Goal: Find specific page/section: Find specific page/section

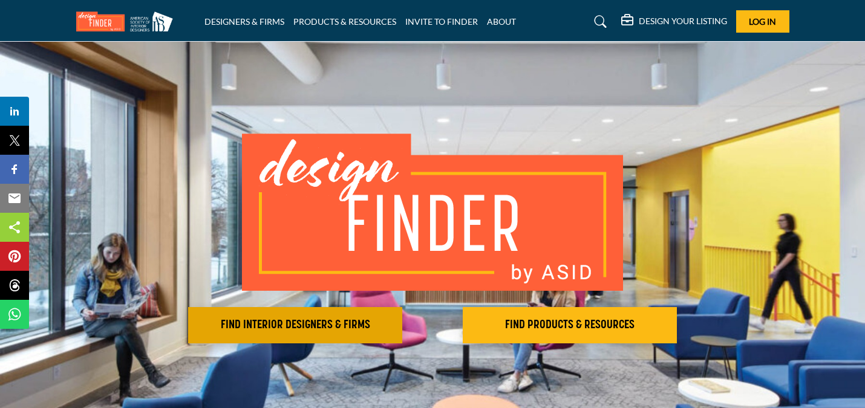
click at [338, 328] on h2 "FIND INTERIOR DESIGNERS & FIRMS" at bounding box center [295, 325] width 207 height 15
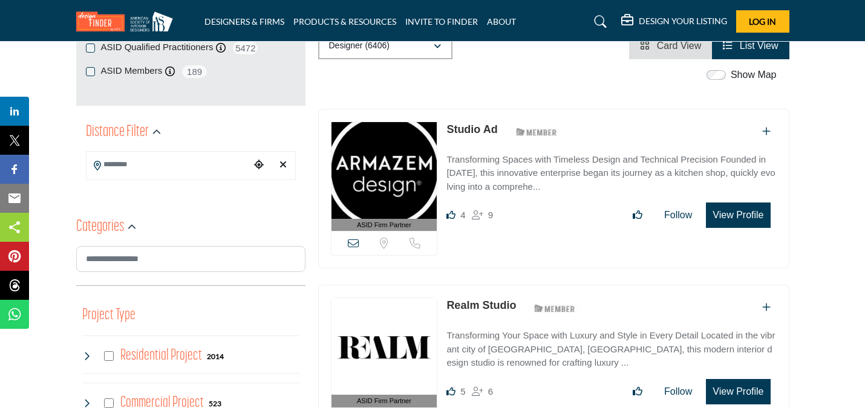
scroll to position [242, 0]
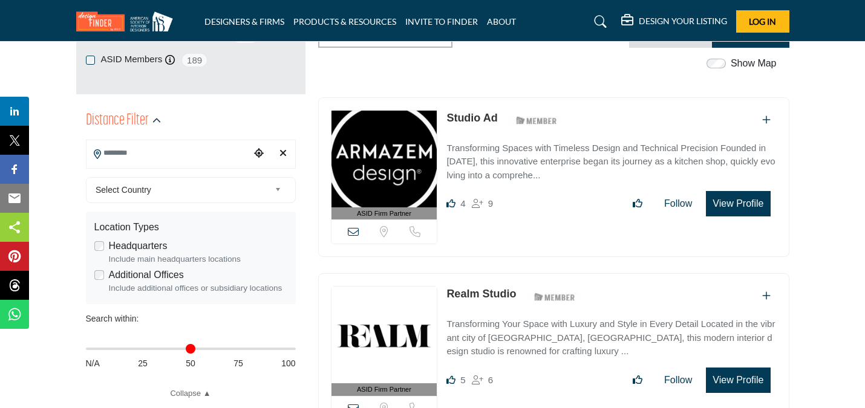
click at [125, 148] on input "Search Location" at bounding box center [167, 154] width 163 height 24
click at [204, 176] on div at bounding box center [190, 175] width 209 height 18
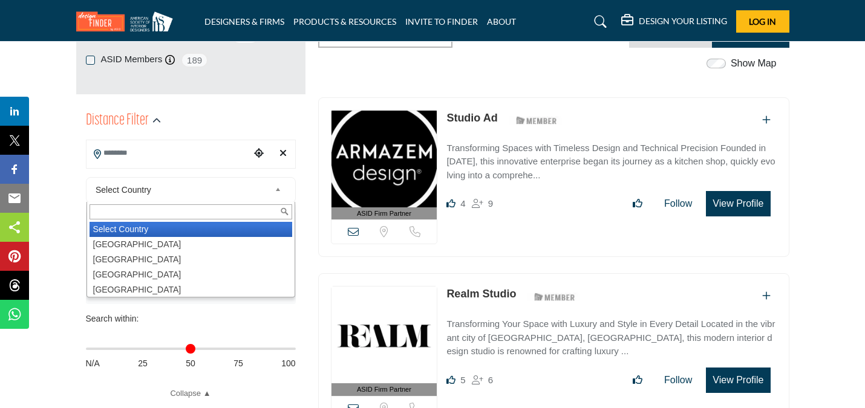
click at [183, 193] on span "Select Country" at bounding box center [183, 190] width 174 height 15
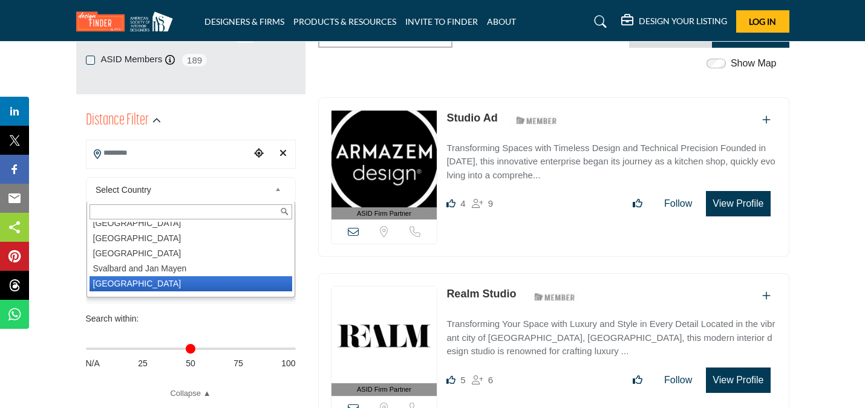
scroll to position [3085, 0]
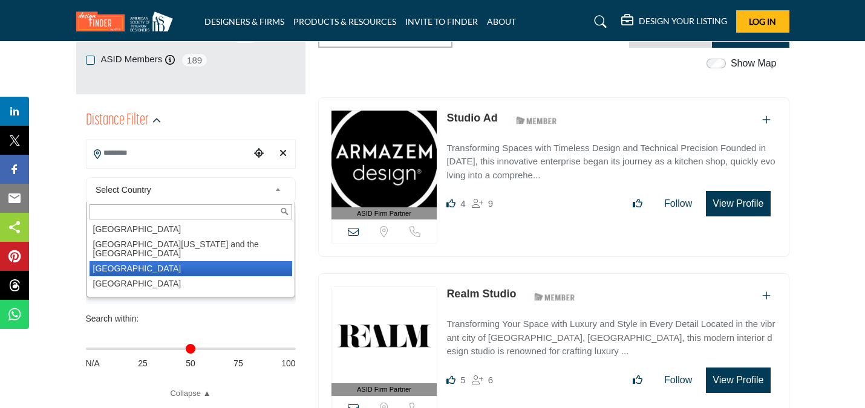
click at [138, 261] on li "[GEOGRAPHIC_DATA]" at bounding box center [191, 268] width 203 height 15
drag, startPoint x: 138, startPoint y: 259, endPoint x: 108, endPoint y: 259, distance: 29.6
click at [143, 258] on div "Include main headquarters locations" at bounding box center [198, 259] width 178 height 12
click at [109, 259] on div "Include main headquarters locations" at bounding box center [198, 259] width 178 height 12
type input "***"
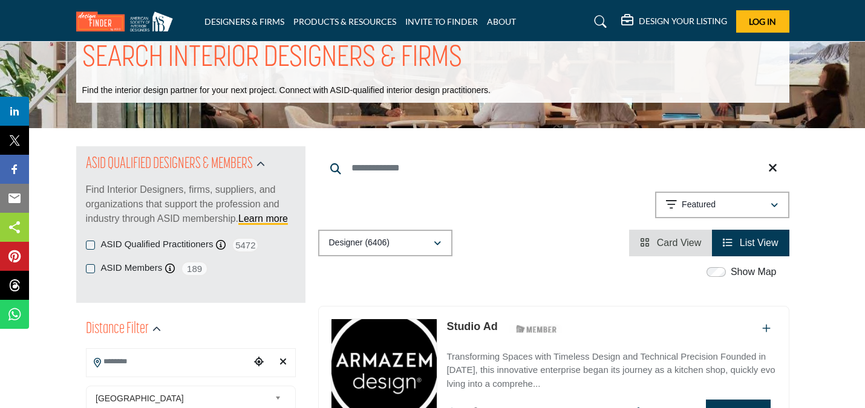
scroll to position [181, 0]
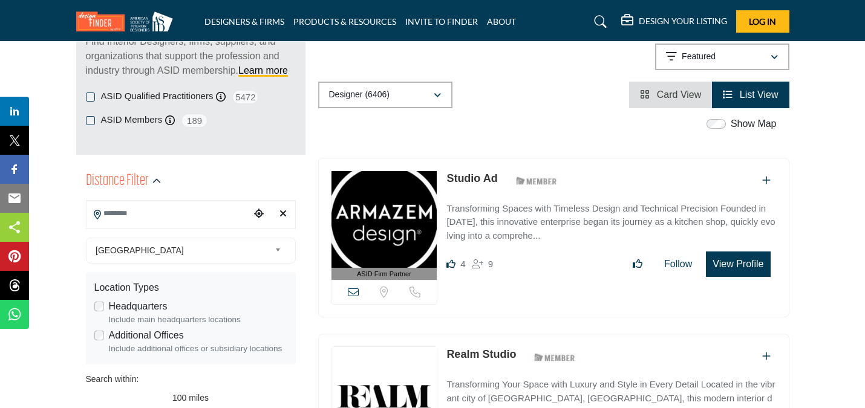
click at [278, 258] on div "[GEOGRAPHIC_DATA] Select Country [GEOGRAPHIC_DATA] [GEOGRAPHIC_DATA] [GEOGRAPHI…" at bounding box center [191, 251] width 210 height 26
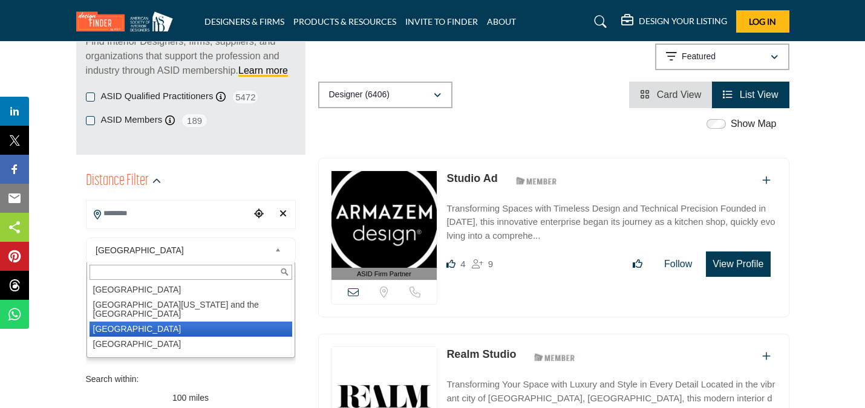
click at [120, 322] on li "[GEOGRAPHIC_DATA]" at bounding box center [191, 329] width 203 height 15
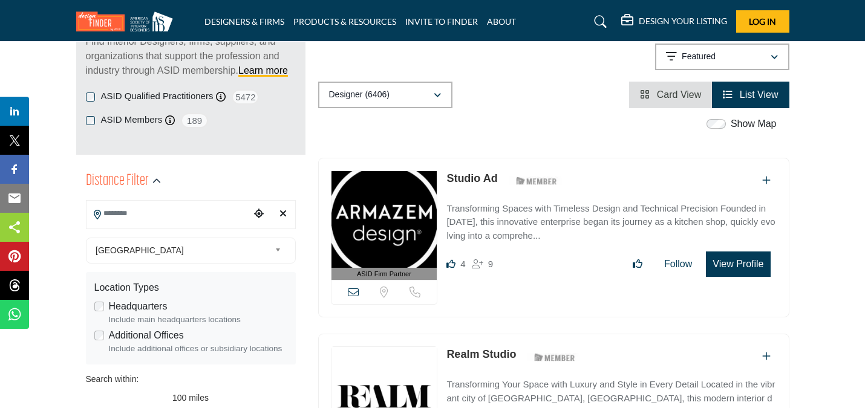
click at [579, 132] on div "Show Map" at bounding box center [547, 125] width 471 height 16
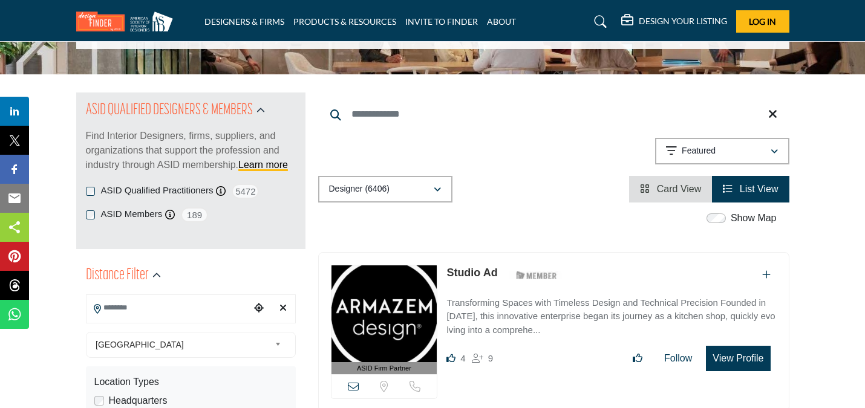
scroll to position [60, 0]
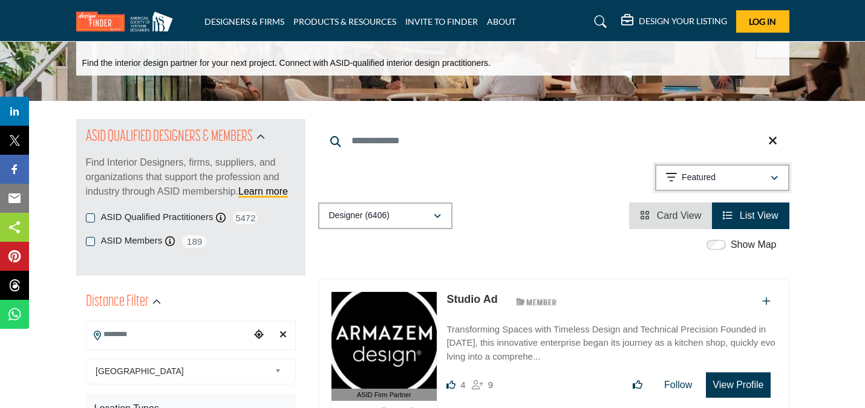
click at [725, 174] on div "Featured" at bounding box center [718, 178] width 104 height 15
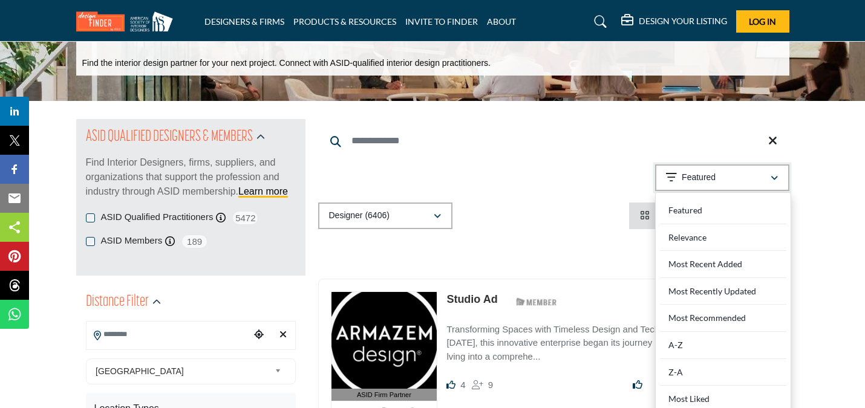
click at [725, 174] on div "Featured" at bounding box center [718, 178] width 104 height 15
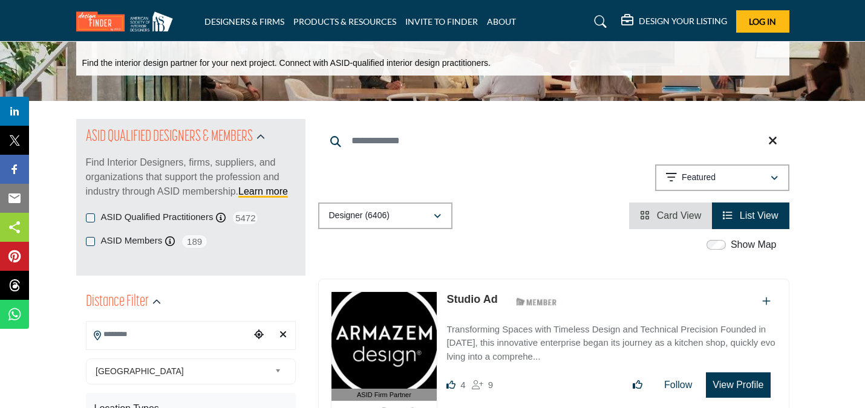
click at [582, 194] on div "Showing 21 results out of 6406 Featured" at bounding box center [553, 180] width 471 height 31
click at [407, 209] on button "Designer (6406)" at bounding box center [385, 216] width 134 height 27
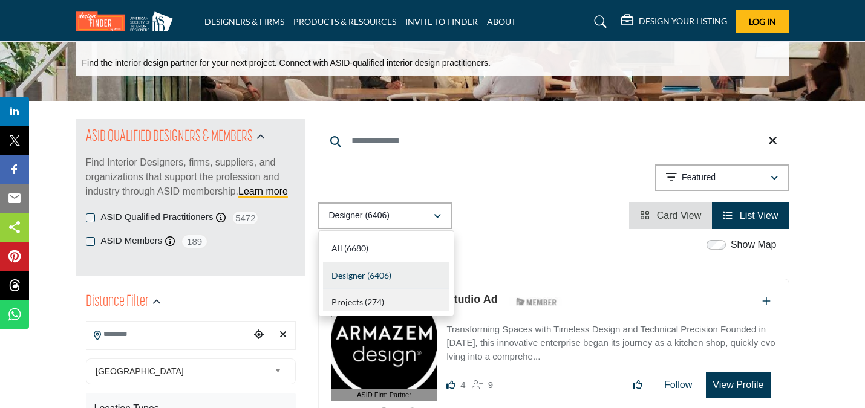
click at [392, 298] on div "Projects (274)" at bounding box center [386, 300] width 126 height 22
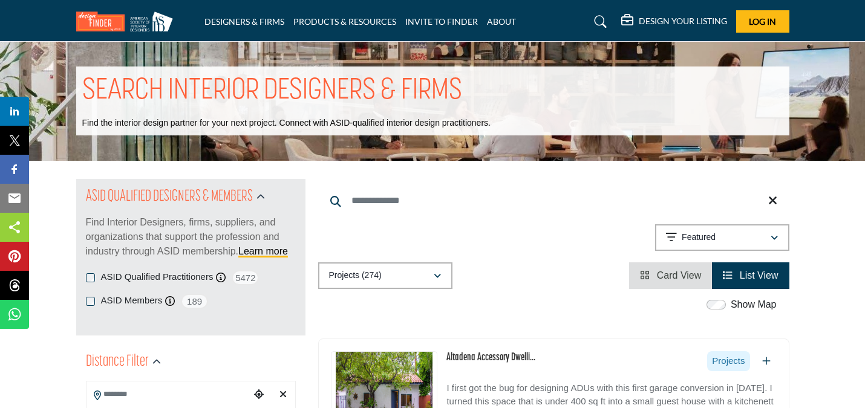
scroll to position [181, 0]
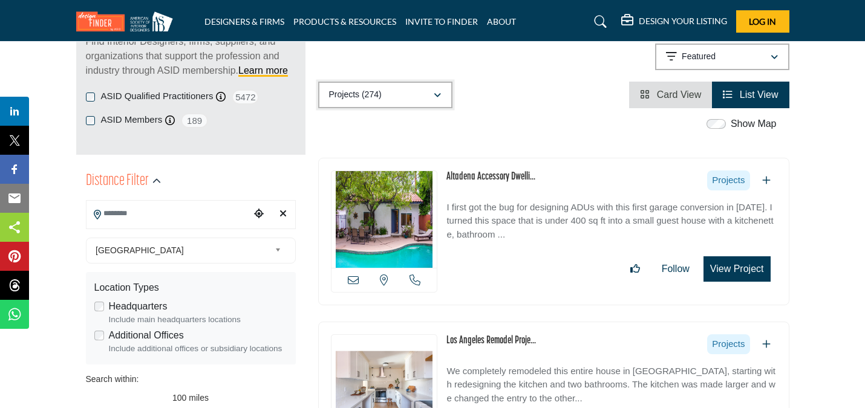
click at [416, 95] on div "Projects (274)" at bounding box center [381, 95] width 104 height 15
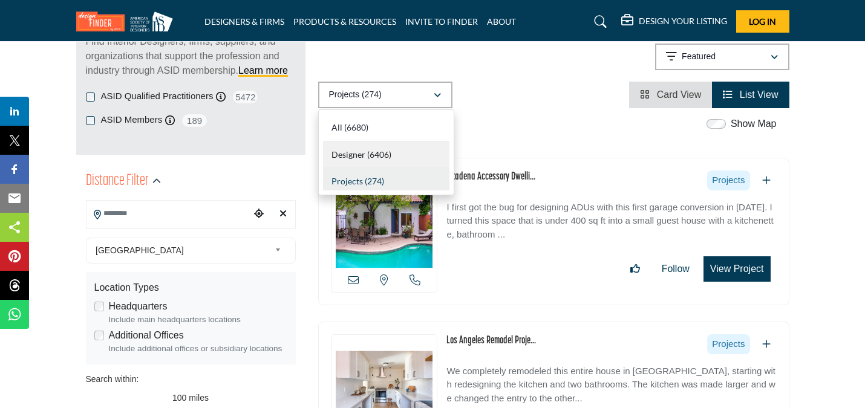
click at [376, 145] on div "Designer (6406)" at bounding box center [386, 155] width 126 height 27
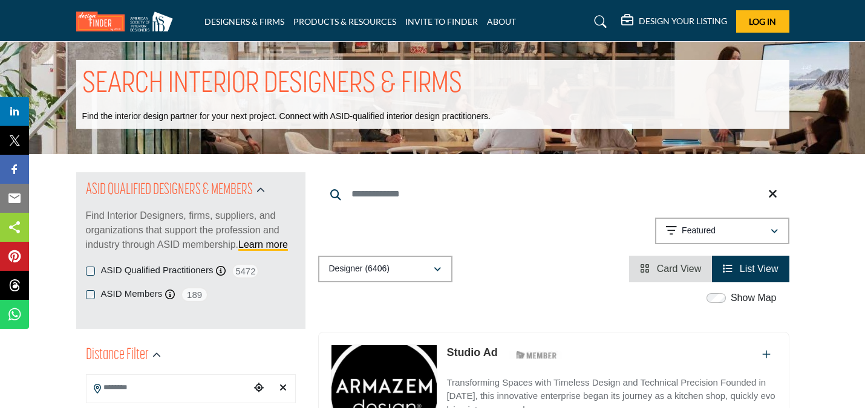
scroll to position [181, 0]
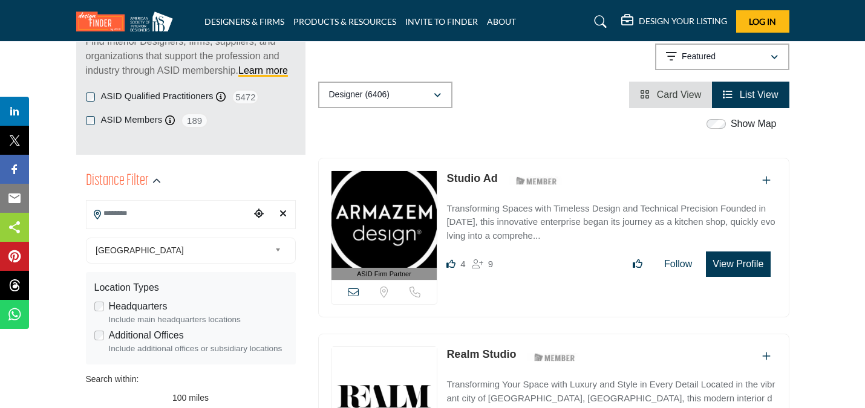
click at [255, 214] on icon "Choose your current location" at bounding box center [259, 214] width 10 height 10
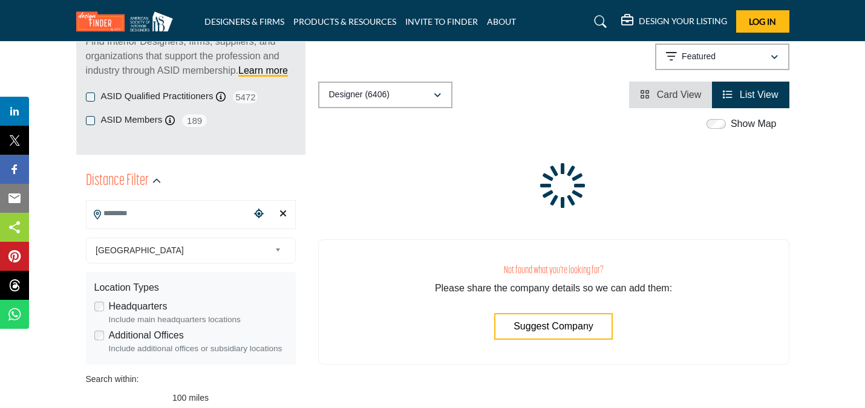
type input "**********"
